Goal: Task Accomplishment & Management: Use online tool/utility

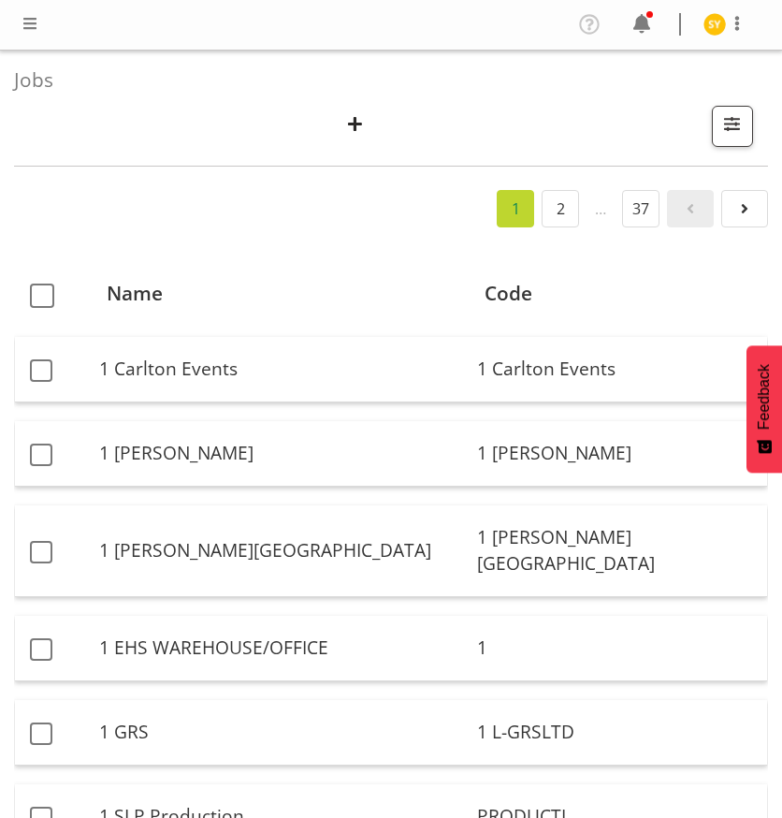
click at [357, 120] on span "button" at bounding box center [355, 123] width 24 height 24
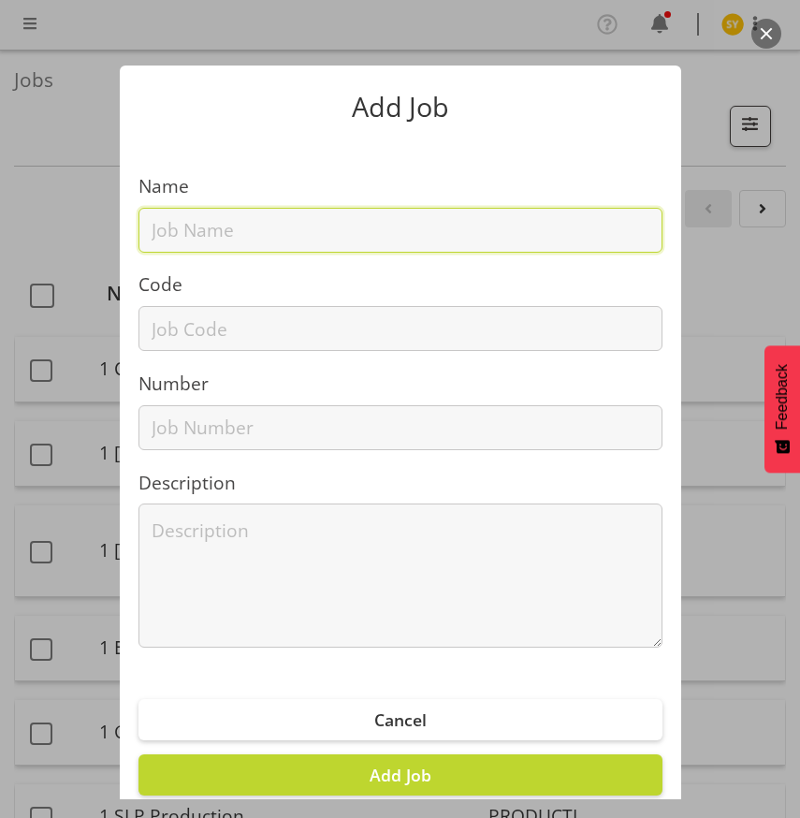
click at [224, 221] on input "text" at bounding box center [400, 230] width 524 height 45
paste input "12509040"
type input "12509040"
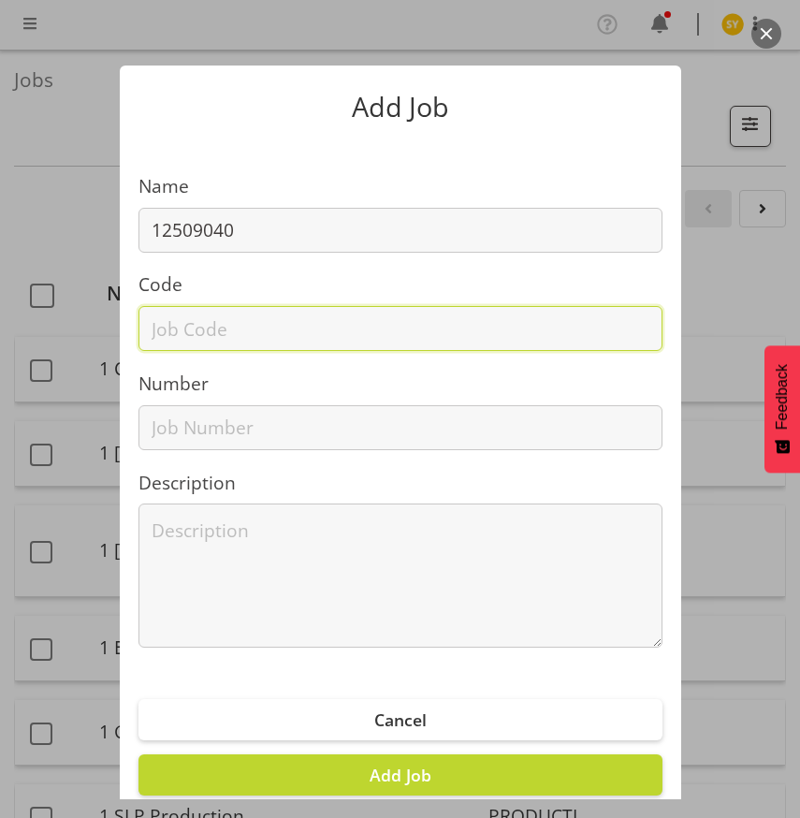
click at [188, 321] on input "text" at bounding box center [400, 328] width 524 height 45
paste input "12509040"
type input "12509040"
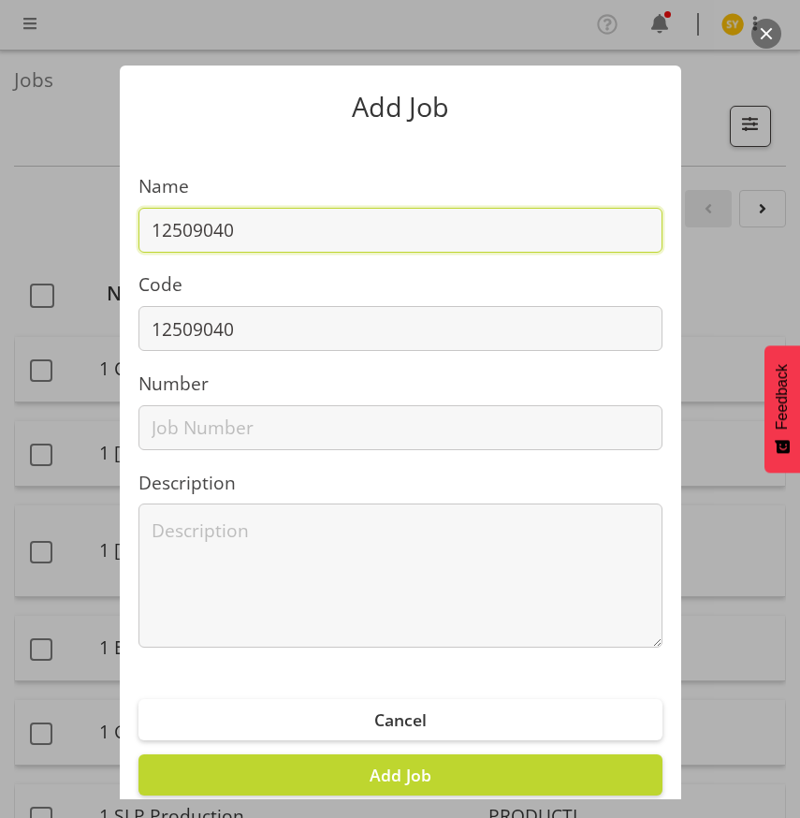
click at [314, 241] on input "12509040" at bounding box center [400, 230] width 524 height 45
type input "12509040 -"
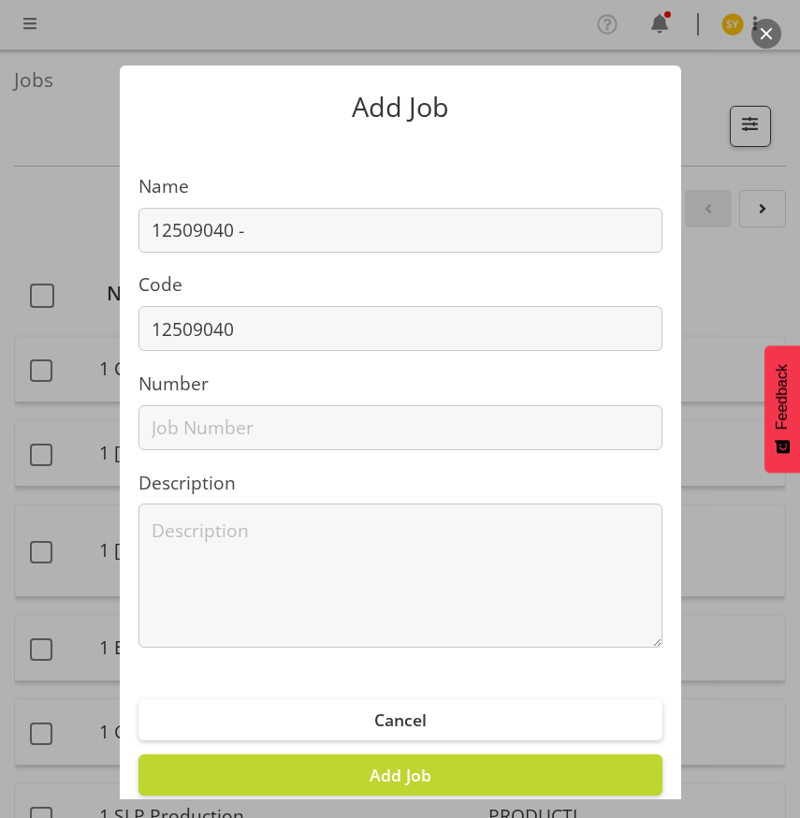
click at [708, 87] on div "Add Job Name 12509040 - Code 12509040 Number Description Cancel Add Job" at bounding box center [400, 409] width 800 height 780
click at [374, 719] on span "Cancel" at bounding box center [400, 719] width 52 height 22
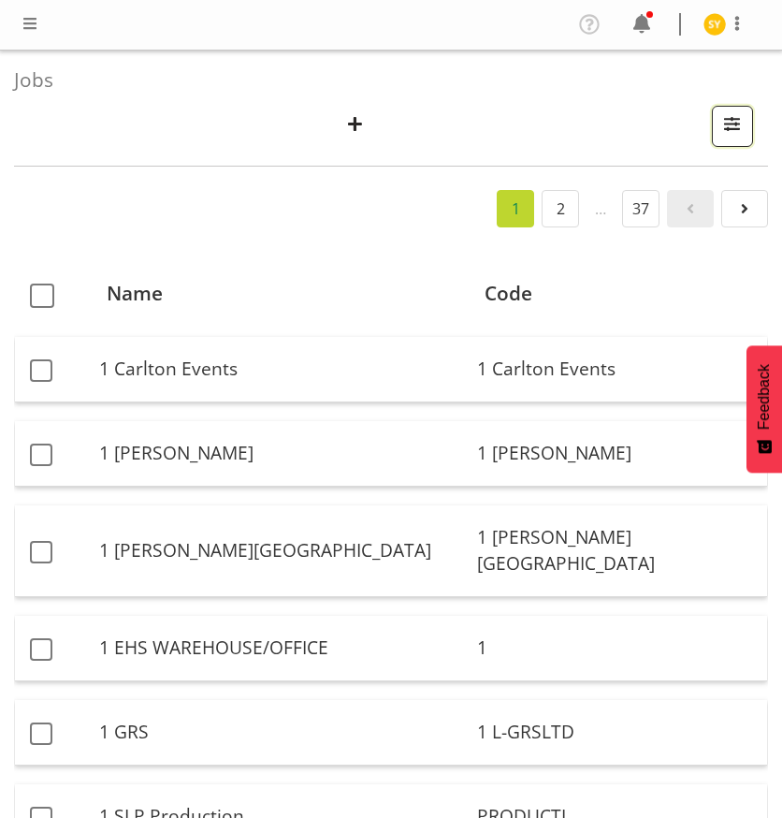
click at [746, 138] on button "button" at bounding box center [732, 126] width 41 height 41
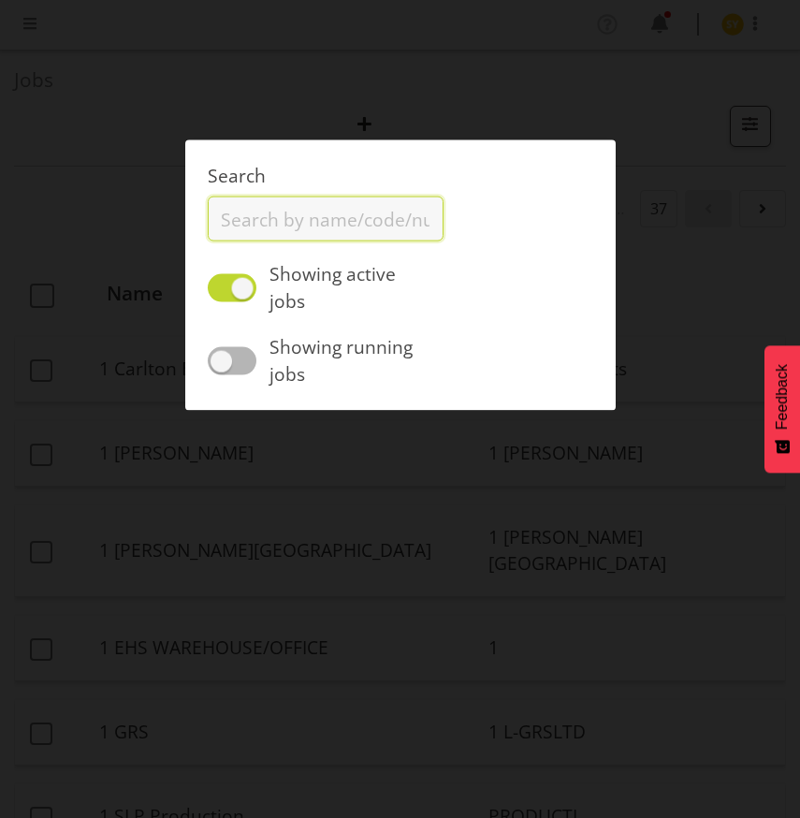
click at [281, 240] on input "text" at bounding box center [326, 218] width 236 height 45
type input "12509040"
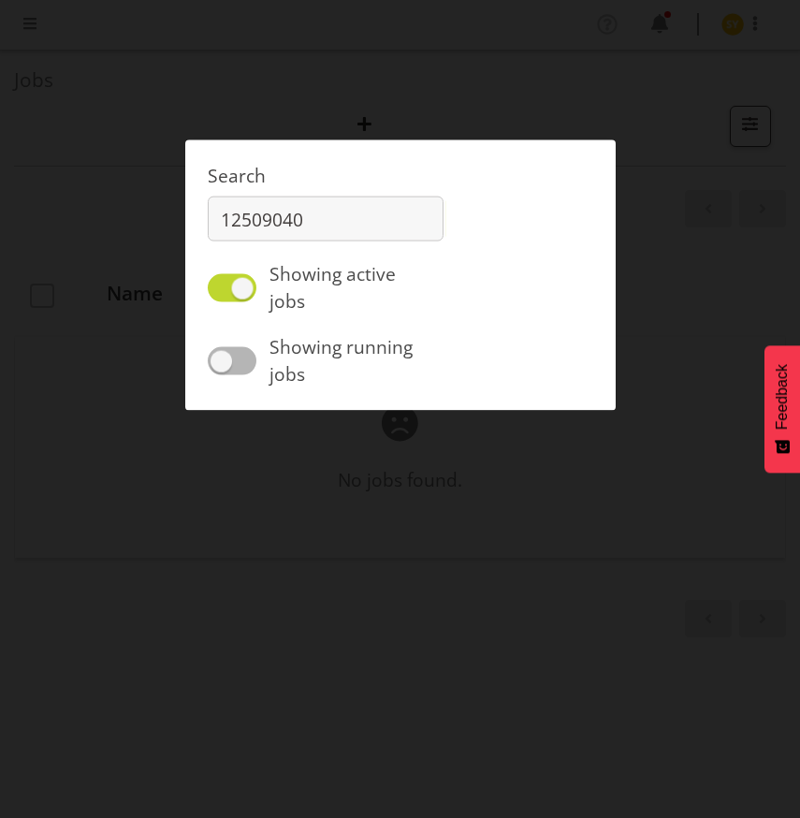
click at [729, 93] on div at bounding box center [400, 409] width 800 height 818
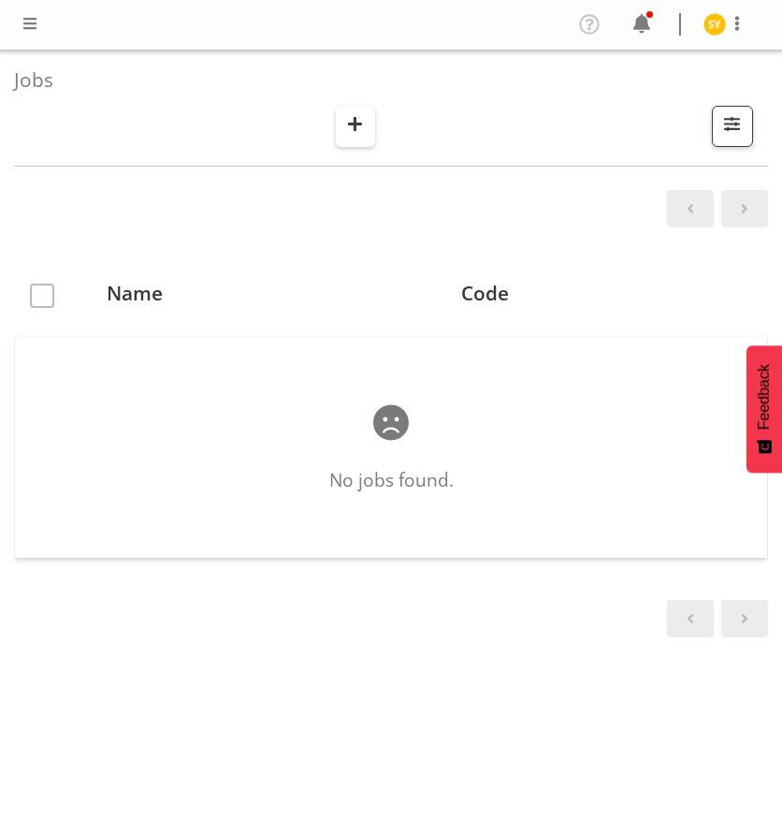
click at [360, 113] on span "button" at bounding box center [355, 123] width 24 height 24
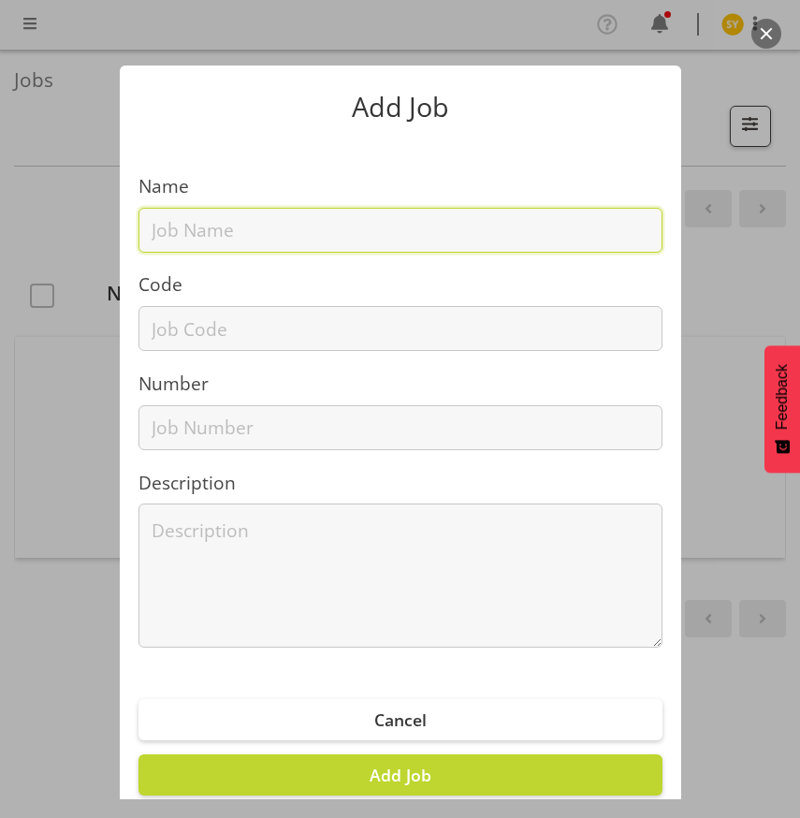
drag, startPoint x: 237, startPoint y: 242, endPoint x: 228, endPoint y: 253, distance: 13.3
click at [237, 242] on input "text" at bounding box center [400, 230] width 524 height 45
paste input "12509330"
type input "12509330"
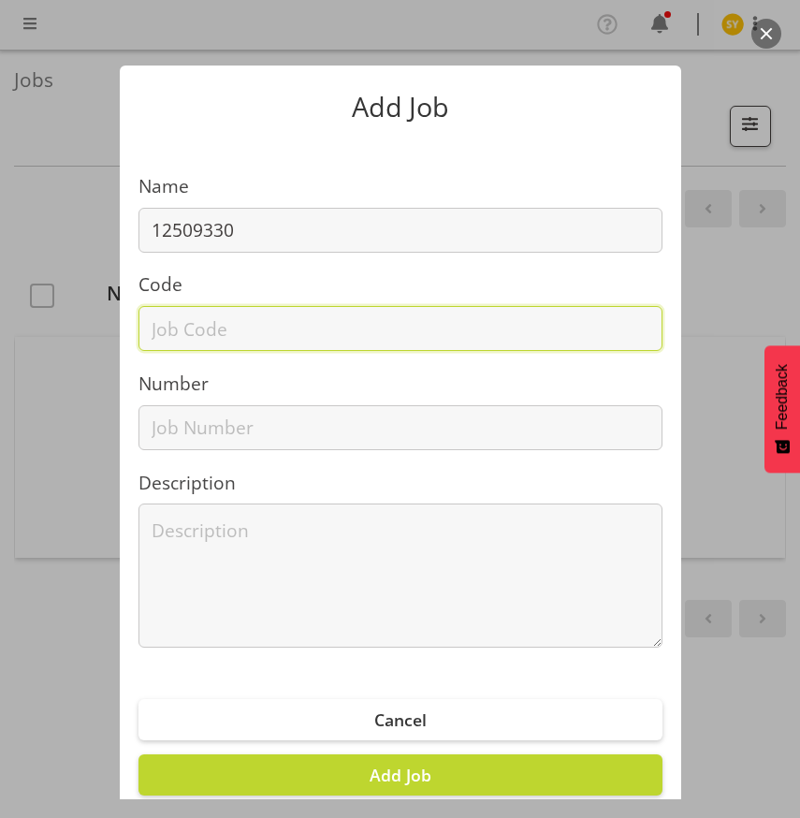
click at [182, 326] on input "text" at bounding box center [400, 328] width 524 height 45
paste input "12509330"
type input "12509330"
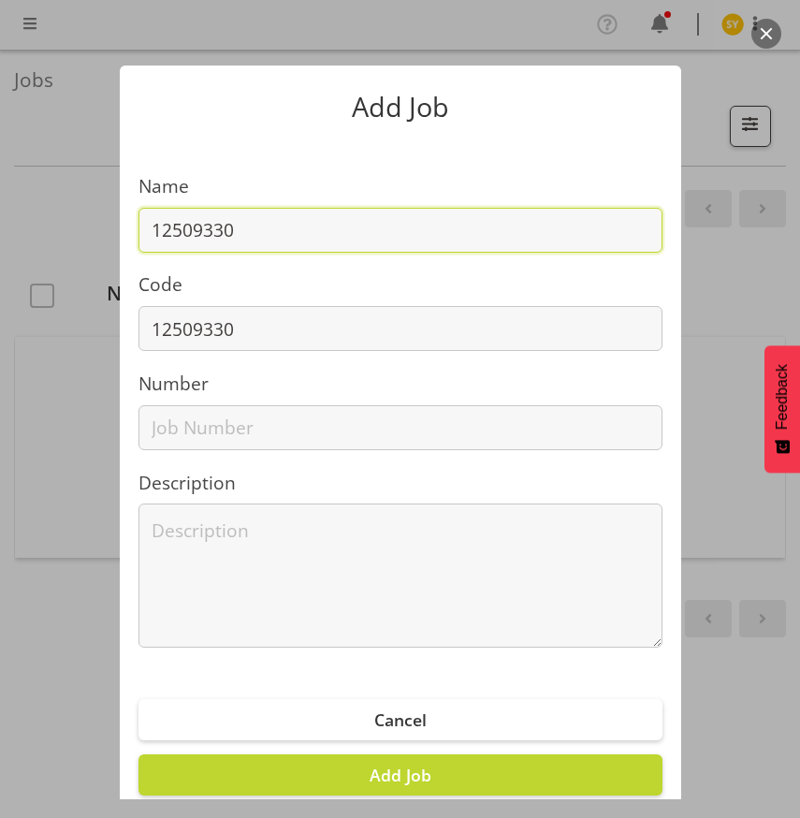
click at [308, 238] on input "12509330" at bounding box center [400, 230] width 524 height 45
paste input "Festival of India 2025"
drag, startPoint x: 454, startPoint y: 229, endPoint x: -4, endPoint y: 222, distance: 457.6
click at [0, 222] on html "COAST GROUP Profile Log Out Jobs Search 12509040 Showing active jobs Showing ru…" at bounding box center [400, 409] width 800 height 818
type input "12509330 - Festival of India 2025"
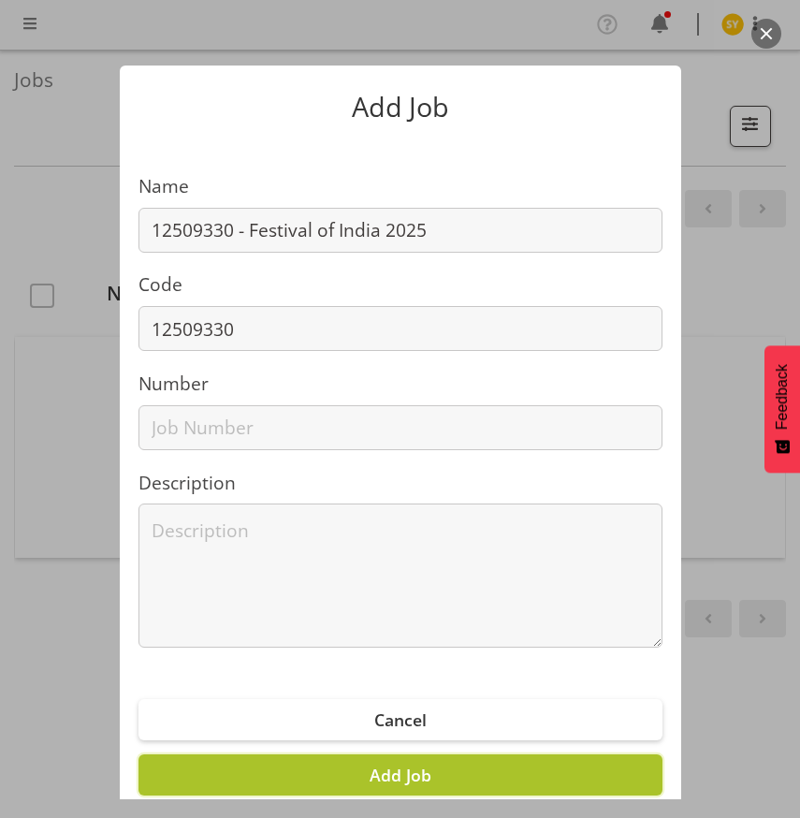
click at [453, 779] on button "Add Job" at bounding box center [400, 774] width 524 height 41
